Goal: Use online tool/utility: Utilize a website feature to perform a specific function

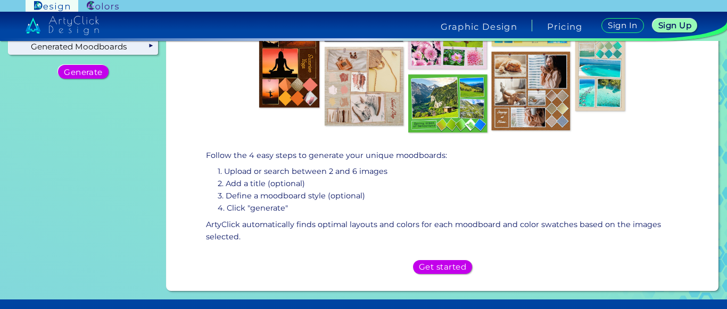
scroll to position [153, 0]
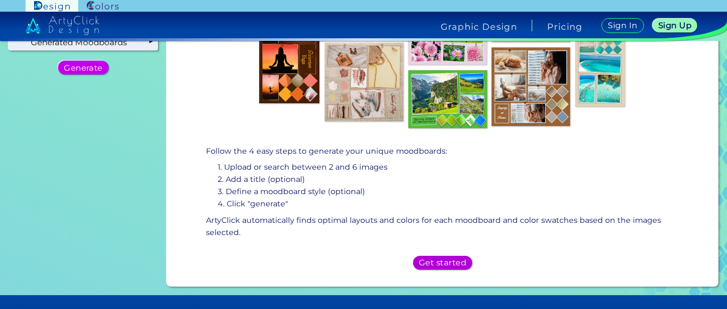
click at [433, 258] on h5 "Get started" at bounding box center [442, 262] width 47 height 8
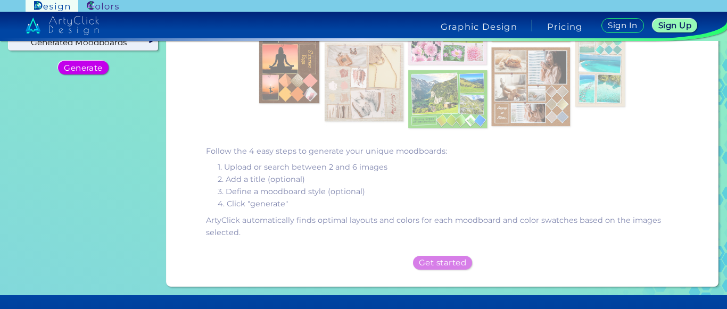
scroll to position [0, 0]
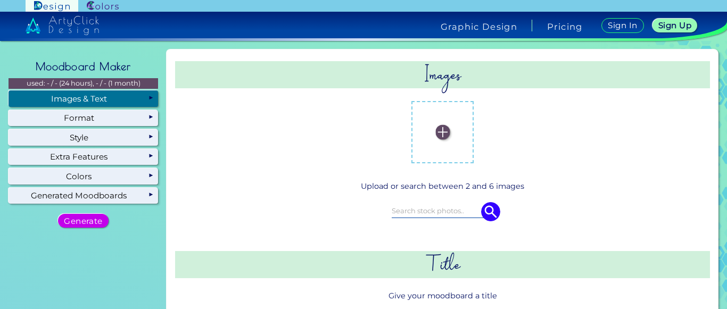
click at [438, 139] on img at bounding box center [442, 132] width 14 height 14
click at [0, 0] on input "file" at bounding box center [0, 0] width 0 height 0
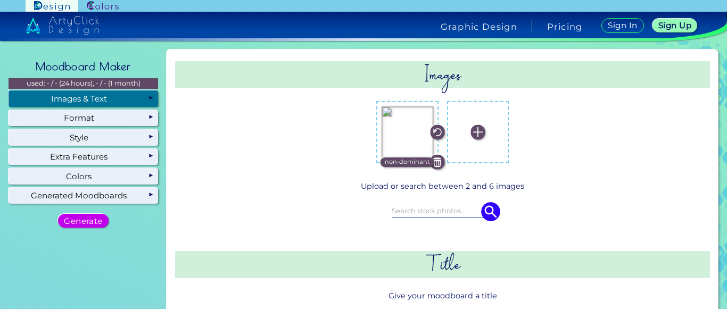
click at [474, 133] on img at bounding box center [477, 132] width 14 height 14
click at [0, 0] on input "file" at bounding box center [0, 0] width 0 height 0
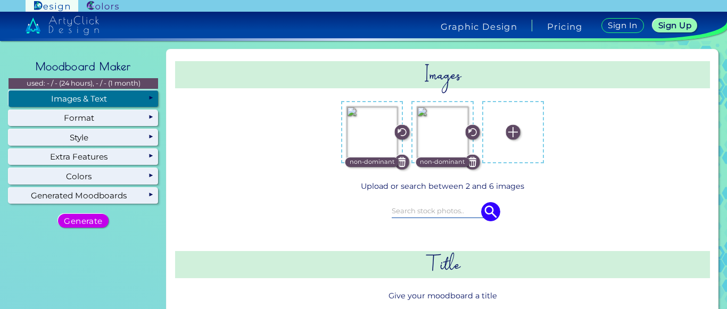
click at [469, 159] on img at bounding box center [472, 162] width 14 height 14
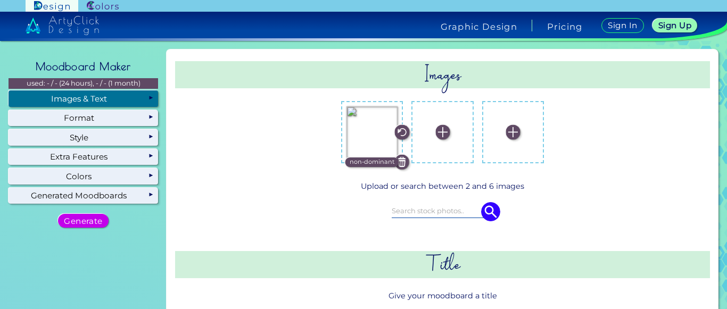
click at [426, 126] on label at bounding box center [441, 131] width 51 height 51
click at [0, 0] on input "file" at bounding box center [0, 0] width 0 height 0
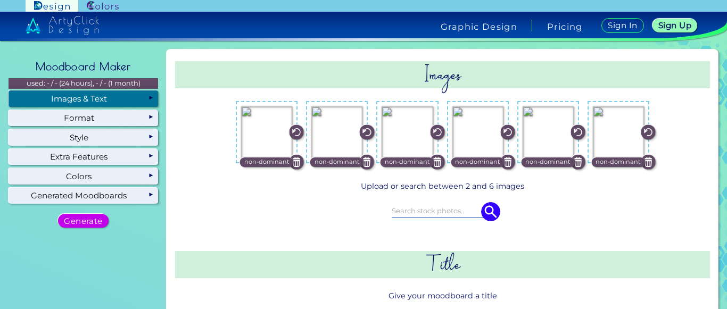
click at [361, 159] on img at bounding box center [367, 162] width 14 height 14
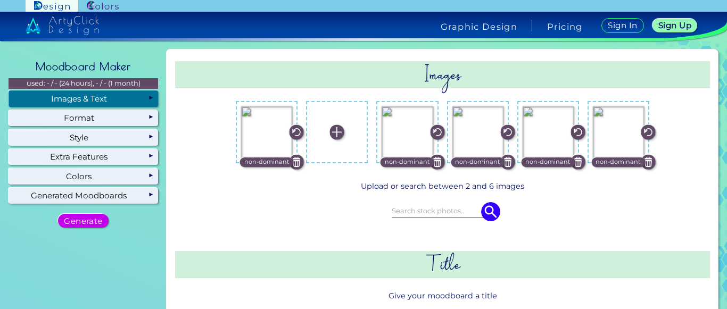
click at [435, 162] on img at bounding box center [437, 162] width 14 height 14
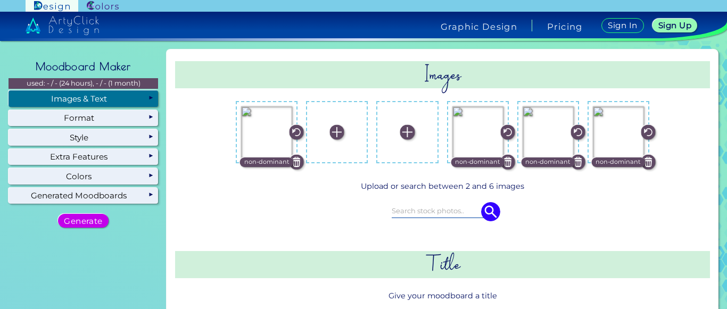
click at [340, 128] on label at bounding box center [336, 131] width 51 height 51
click at [0, 0] on input "file" at bounding box center [0, 0] width 0 height 0
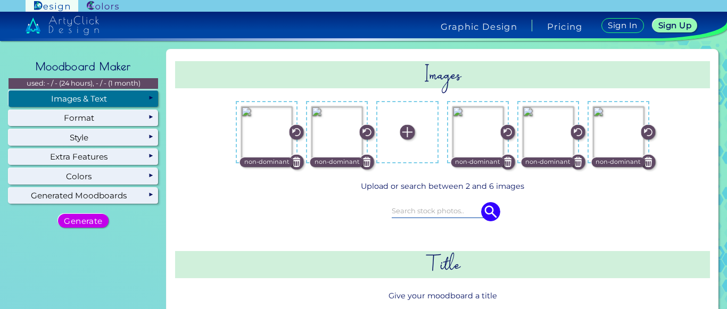
click at [408, 129] on img at bounding box center [407, 132] width 14 height 14
click at [0, 0] on input "file" at bounding box center [0, 0] width 0 height 0
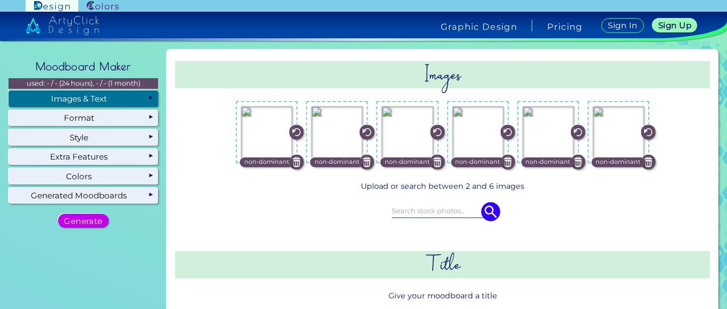
click at [294, 158] on img at bounding box center [296, 162] width 14 height 14
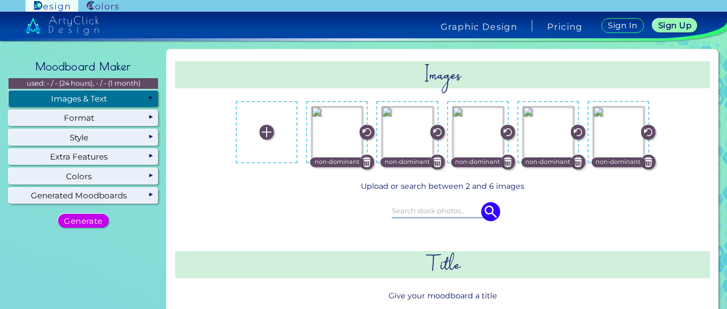
click at [266, 135] on img at bounding box center [266, 132] width 14 height 14
click at [0, 0] on input "file" at bounding box center [0, 0] width 0 height 0
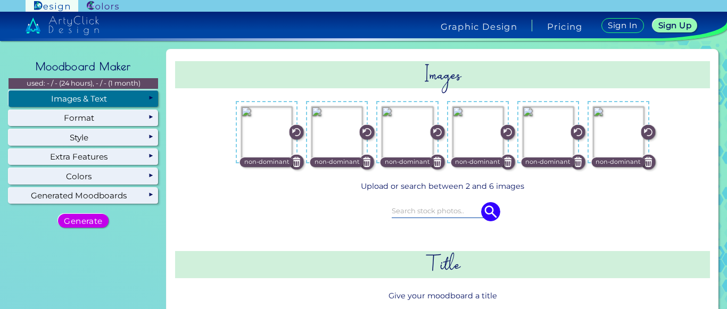
click at [646, 162] on img at bounding box center [647, 162] width 14 height 14
click at [611, 132] on img at bounding box center [618, 132] width 14 height 14
click at [0, 0] on input "file" at bounding box center [0, 0] width 0 height 0
click at [508, 161] on img at bounding box center [507, 162] width 14 height 14
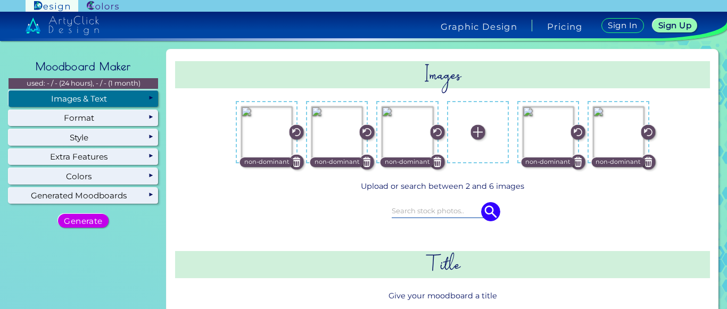
click at [478, 138] on label at bounding box center [477, 131] width 51 height 51
click at [0, 0] on input "file" at bounding box center [0, 0] width 0 height 0
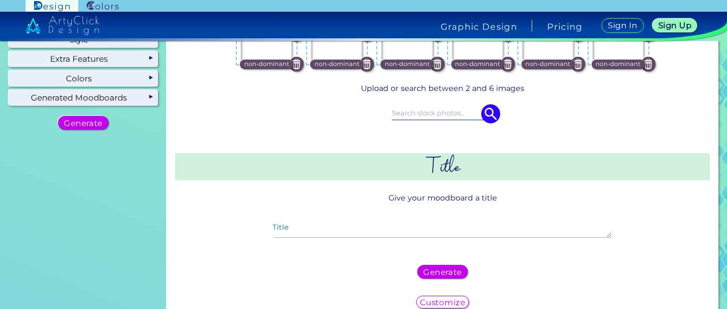
scroll to position [98, 0]
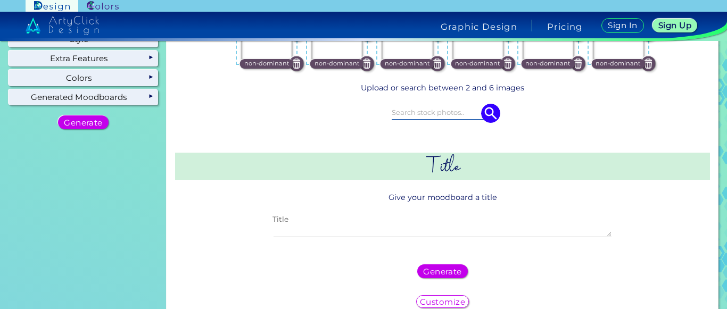
click at [439, 224] on textarea "Title" at bounding box center [441, 230] width 337 height 13
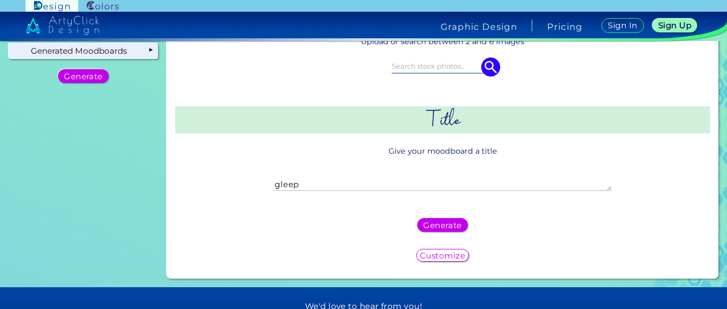
scroll to position [153, 0]
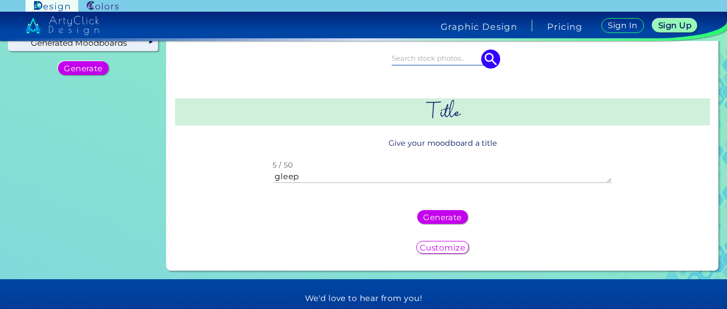
click at [277, 175] on textarea "gleep" at bounding box center [441, 176] width 337 height 13
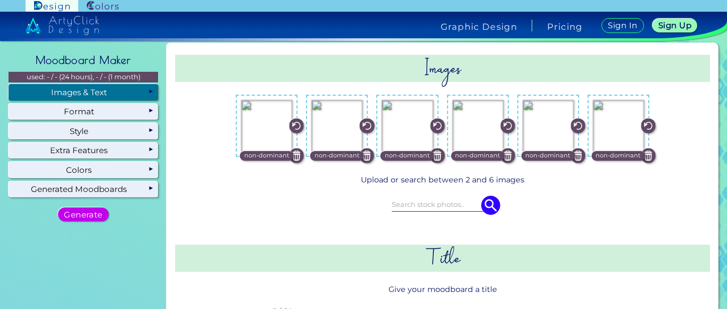
scroll to position [0, 0]
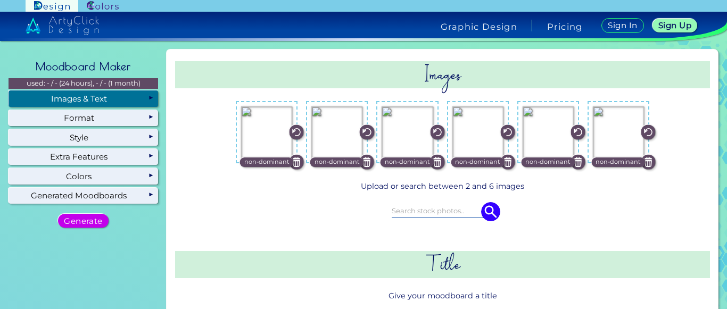
type textarea "Gleep"
drag, startPoint x: 653, startPoint y: 62, endPoint x: 580, endPoint y: 46, distance: 74.7
click at [643, 61] on div "Images non-dominant" at bounding box center [442, 236] width 543 height 365
click at [192, 211] on div "Upload or search between 2 and 6 images any any" at bounding box center [442, 212] width 535 height 72
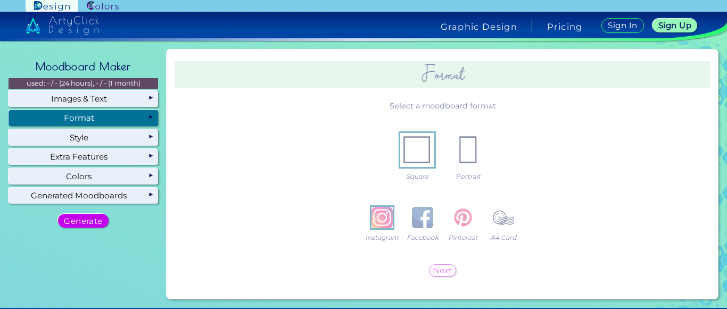
click at [127, 116] on div "Format" at bounding box center [83, 118] width 149 height 16
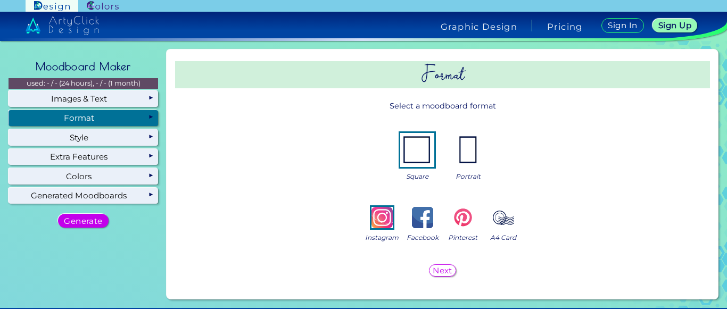
click at [452, 219] on img at bounding box center [462, 217] width 21 height 21
click at [371, 219] on img at bounding box center [381, 217] width 21 height 21
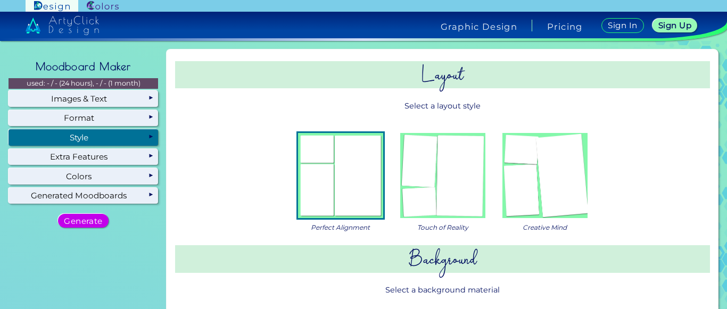
click at [107, 137] on div "Style" at bounding box center [83, 137] width 149 height 16
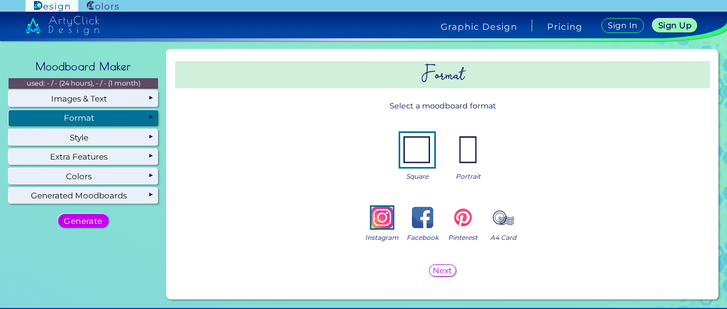
click at [438, 270] on h5 "Next" at bounding box center [442, 270] width 20 height 8
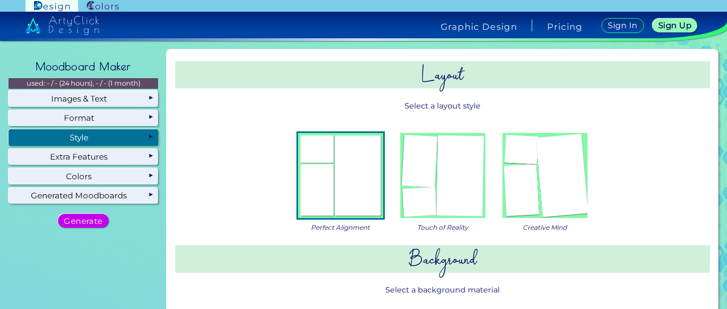
click at [548, 175] on img at bounding box center [544, 175] width 85 height 85
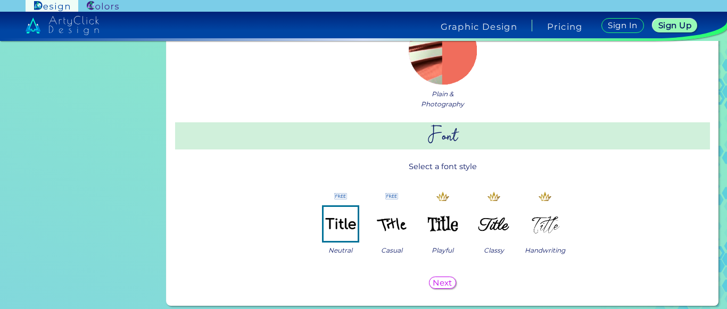
scroll to position [881, 0]
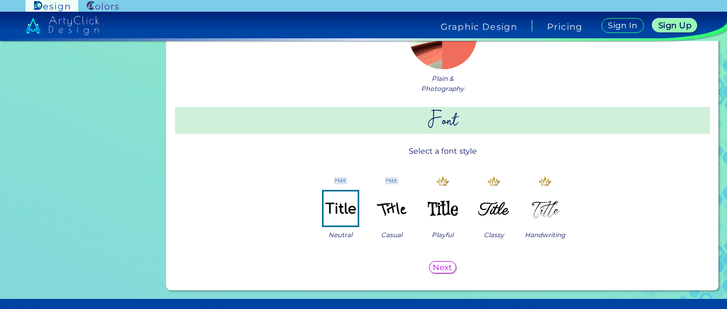
click at [389, 220] on img at bounding box center [391, 208] width 34 height 34
click at [440, 268] on h5 "Next" at bounding box center [442, 267] width 20 height 8
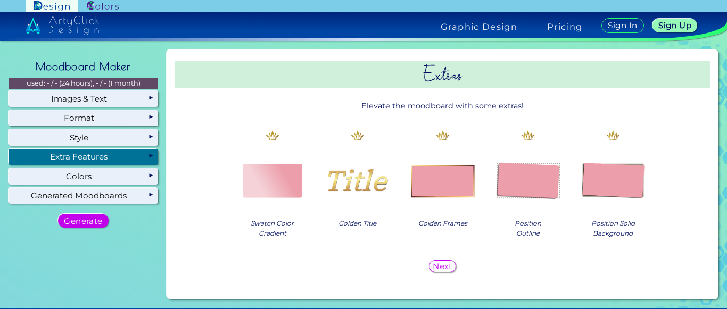
click at [437, 266] on h5 "Next" at bounding box center [442, 266] width 20 height 8
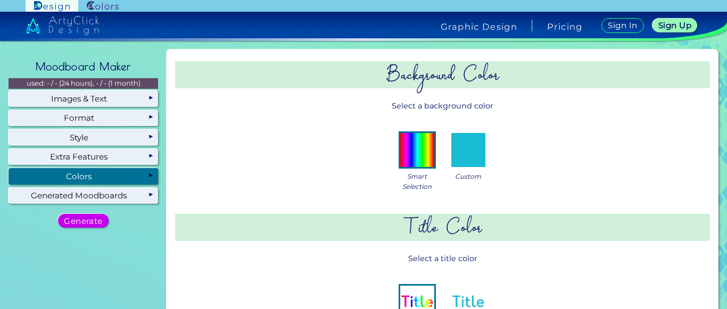
click at [466, 154] on img at bounding box center [468, 150] width 34 height 34
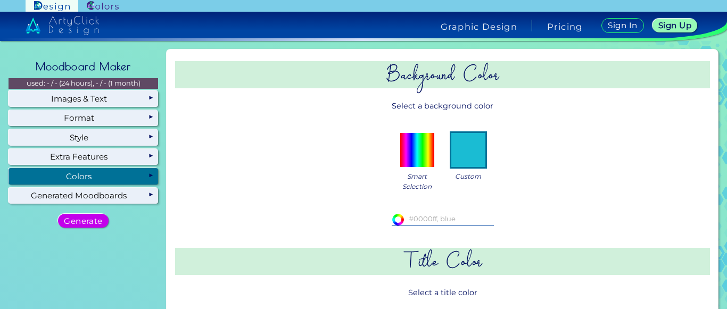
click at [406, 138] on img at bounding box center [417, 150] width 34 height 34
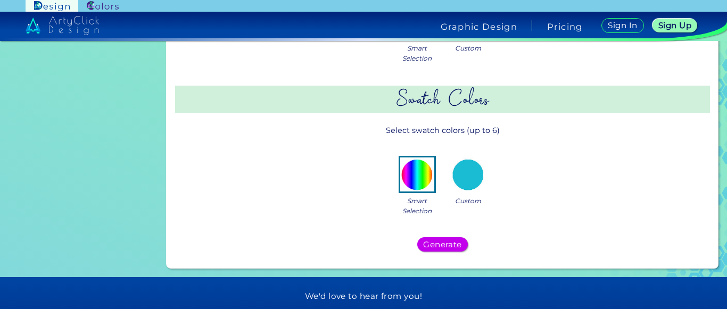
scroll to position [290, 0]
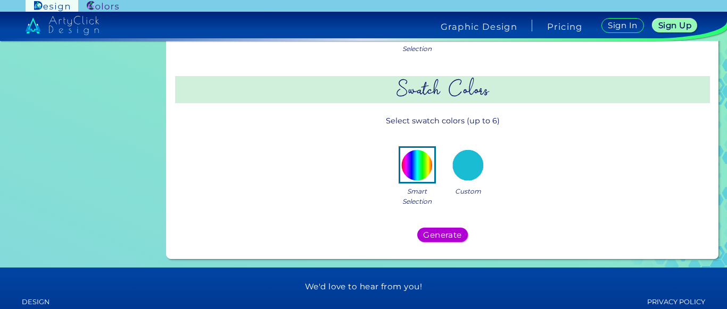
click at [451, 232] on h5 "Generate" at bounding box center [442, 235] width 39 height 8
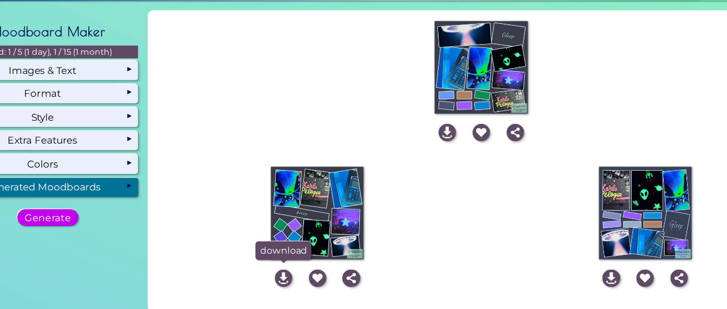
click at [278, 264] on img at bounding box center [278, 271] width 14 height 14
